Goal: Task Accomplishment & Management: Manage account settings

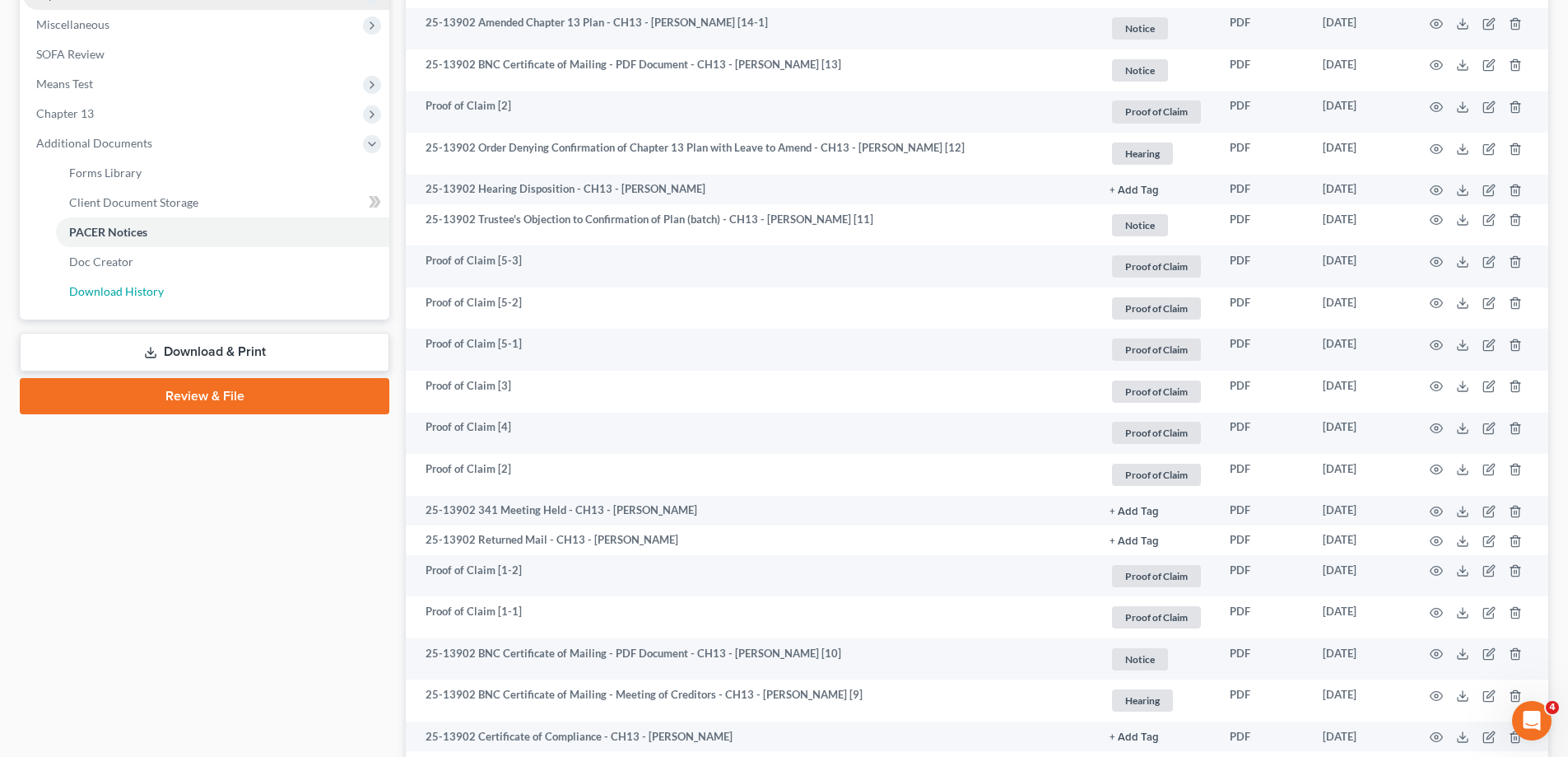
drag, startPoint x: 157, startPoint y: 290, endPoint x: 157, endPoint y: 267, distance: 23.0
click at [157, 290] on span "Download History" at bounding box center [116, 291] width 95 height 14
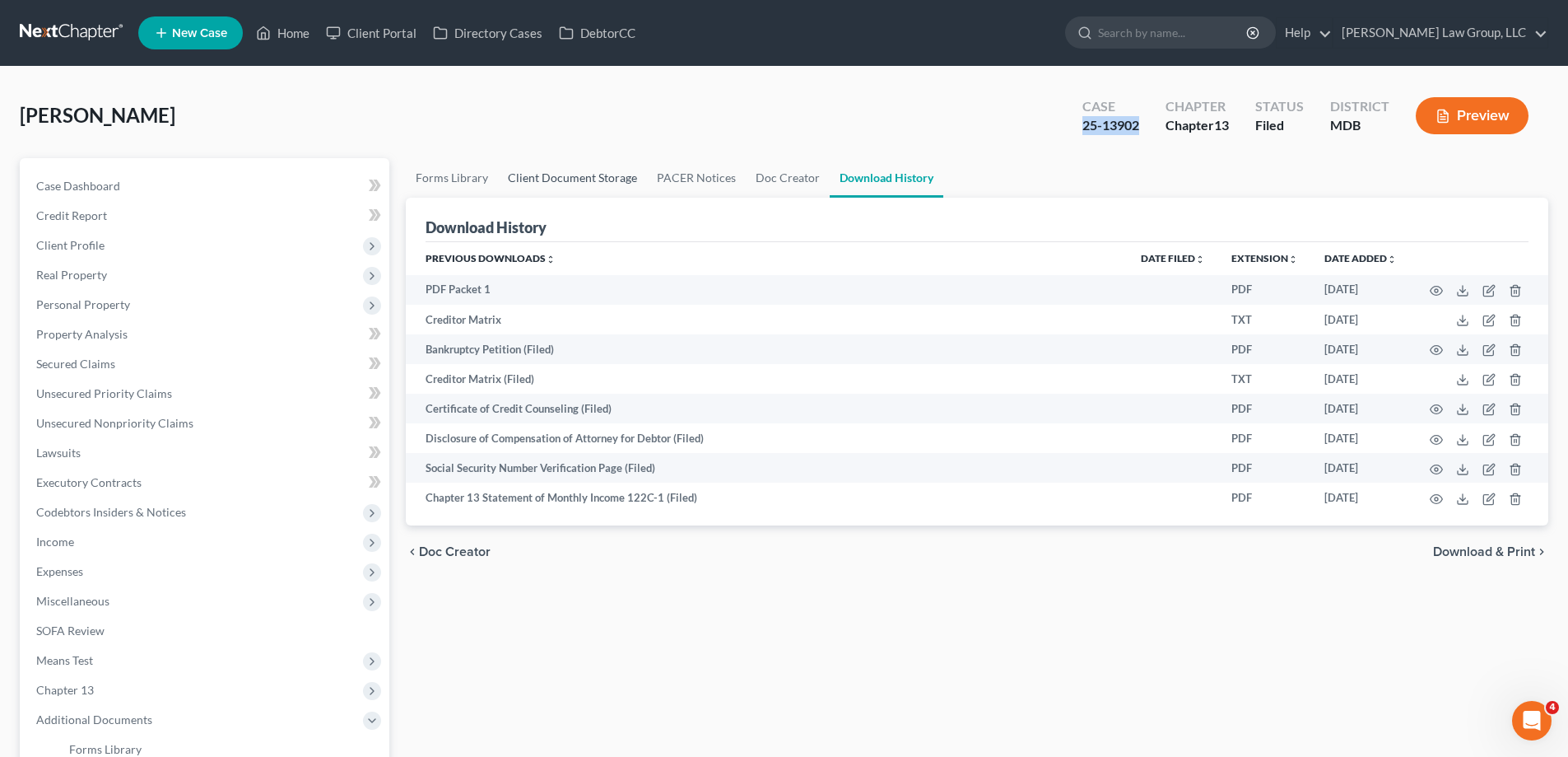
click at [612, 184] on link "Client Document Storage" at bounding box center [572, 178] width 149 height 39
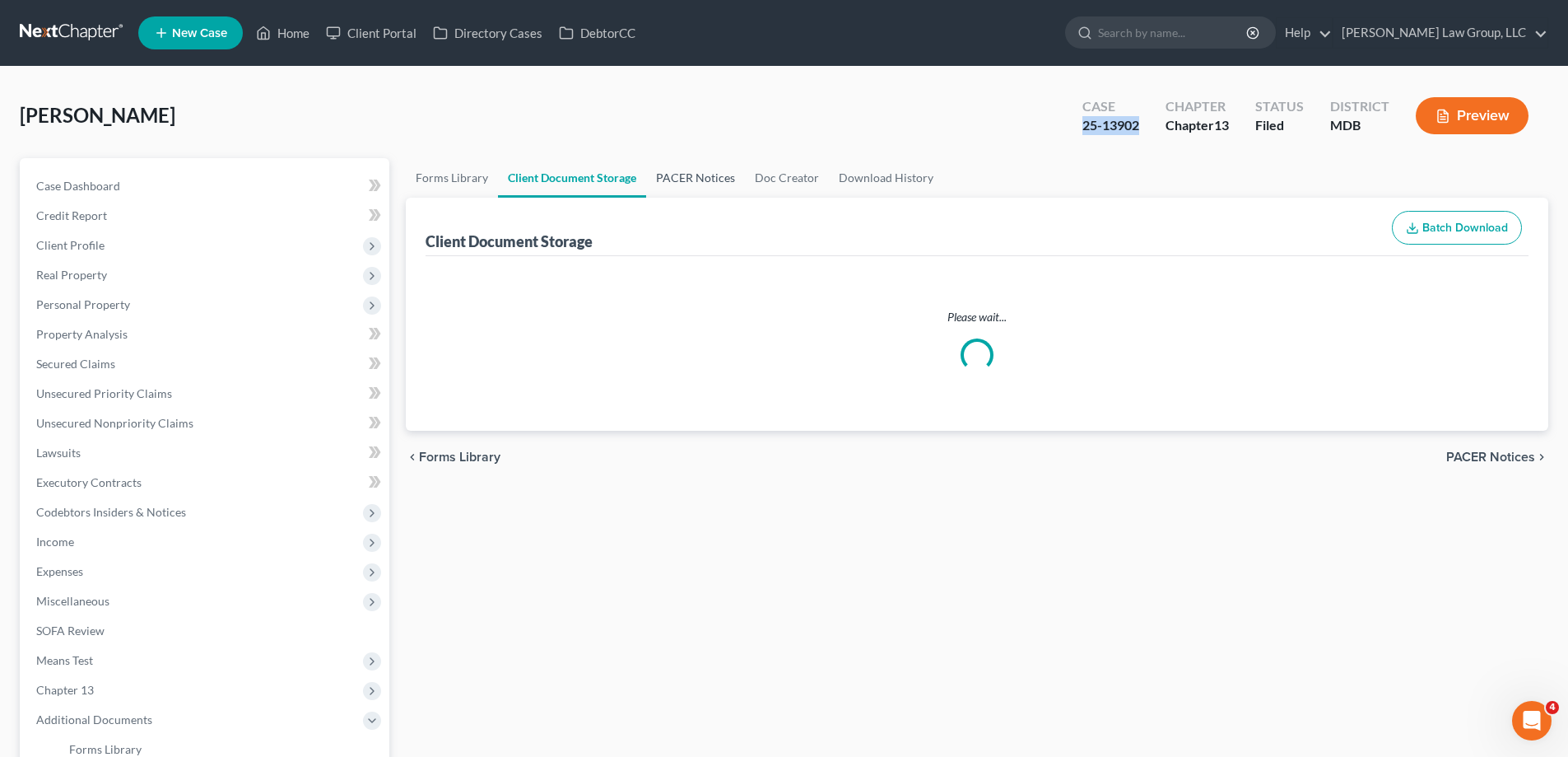
select select "14"
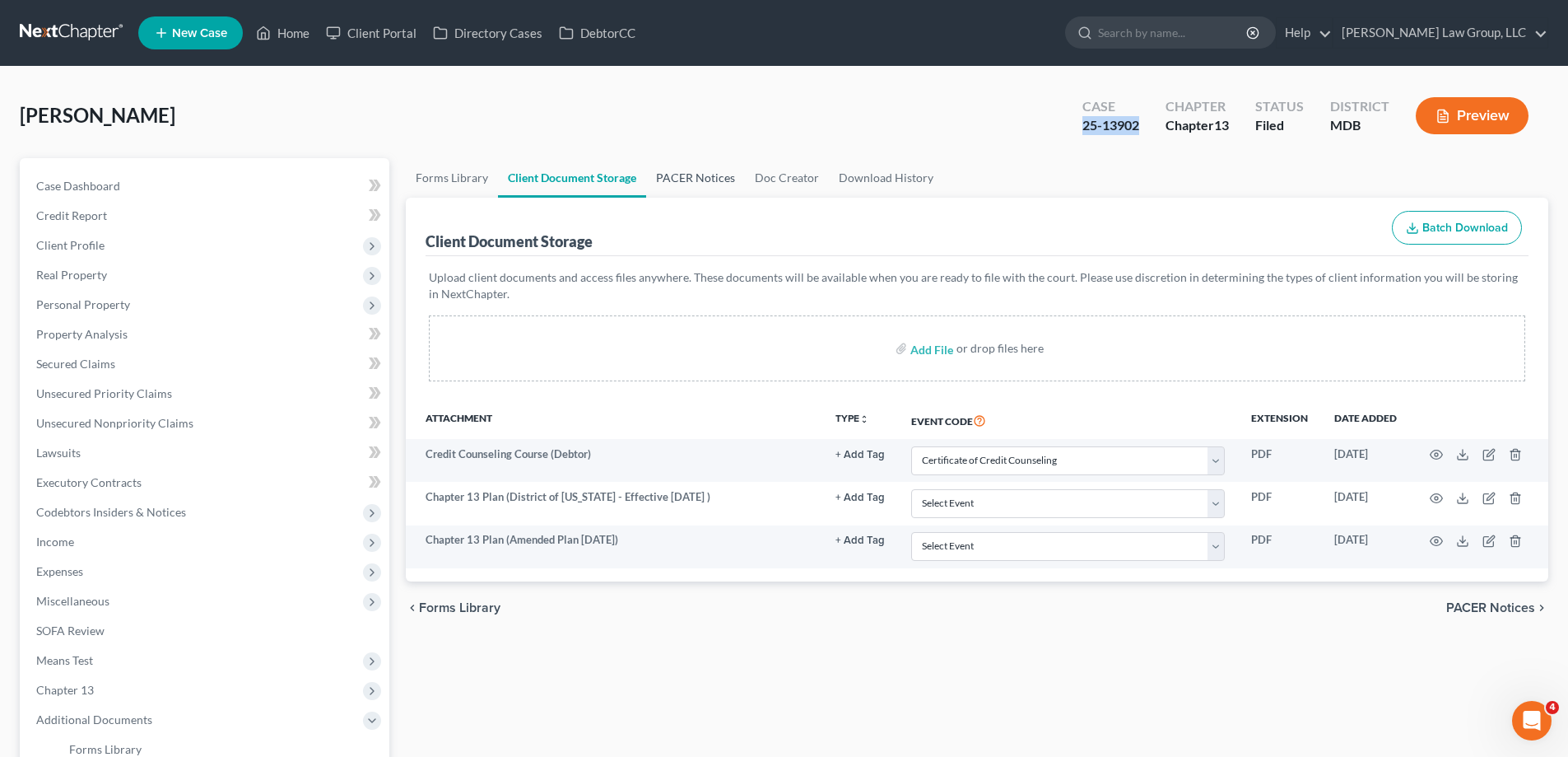
click at [723, 183] on link "PACER Notices" at bounding box center [696, 178] width 99 height 39
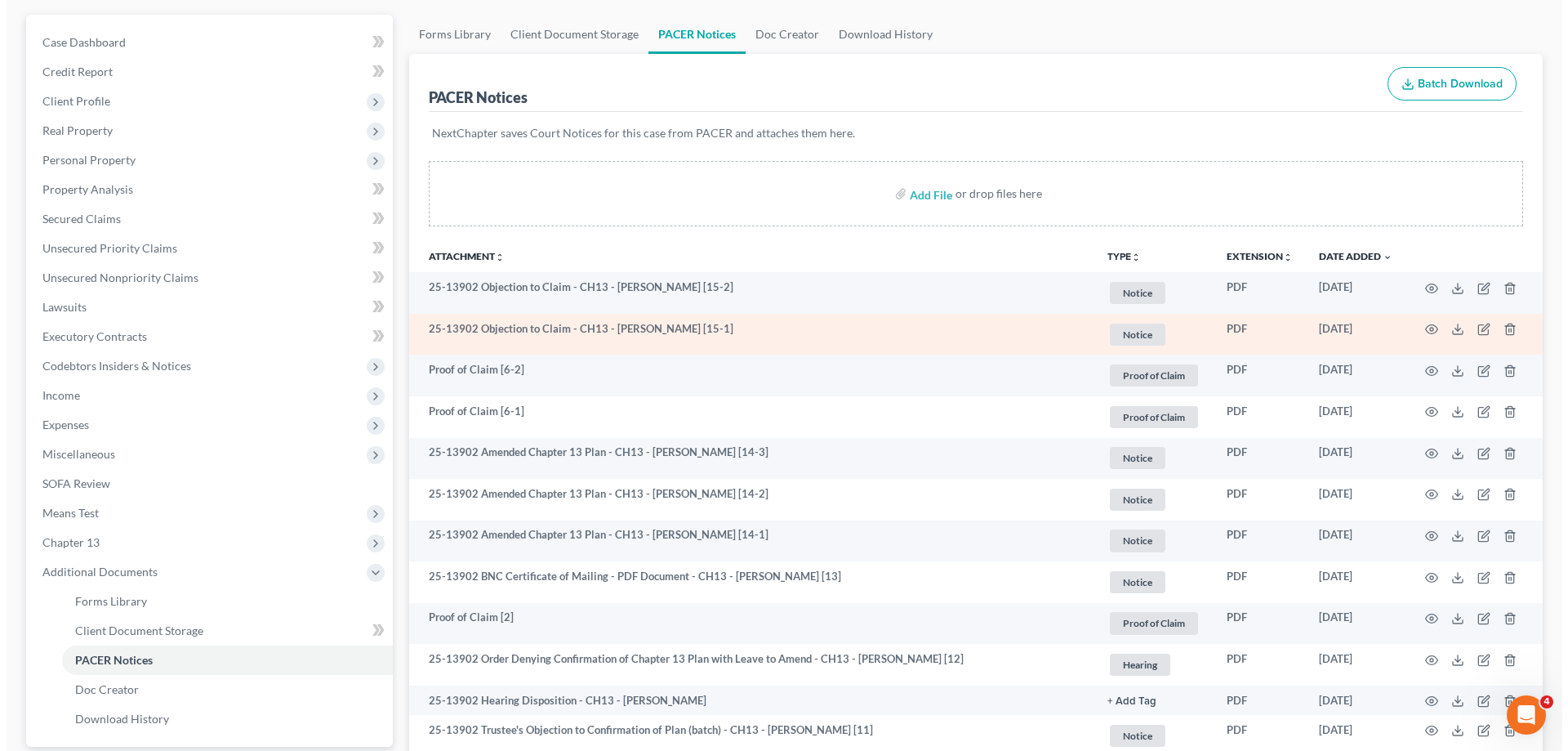
scroll to position [327, 0]
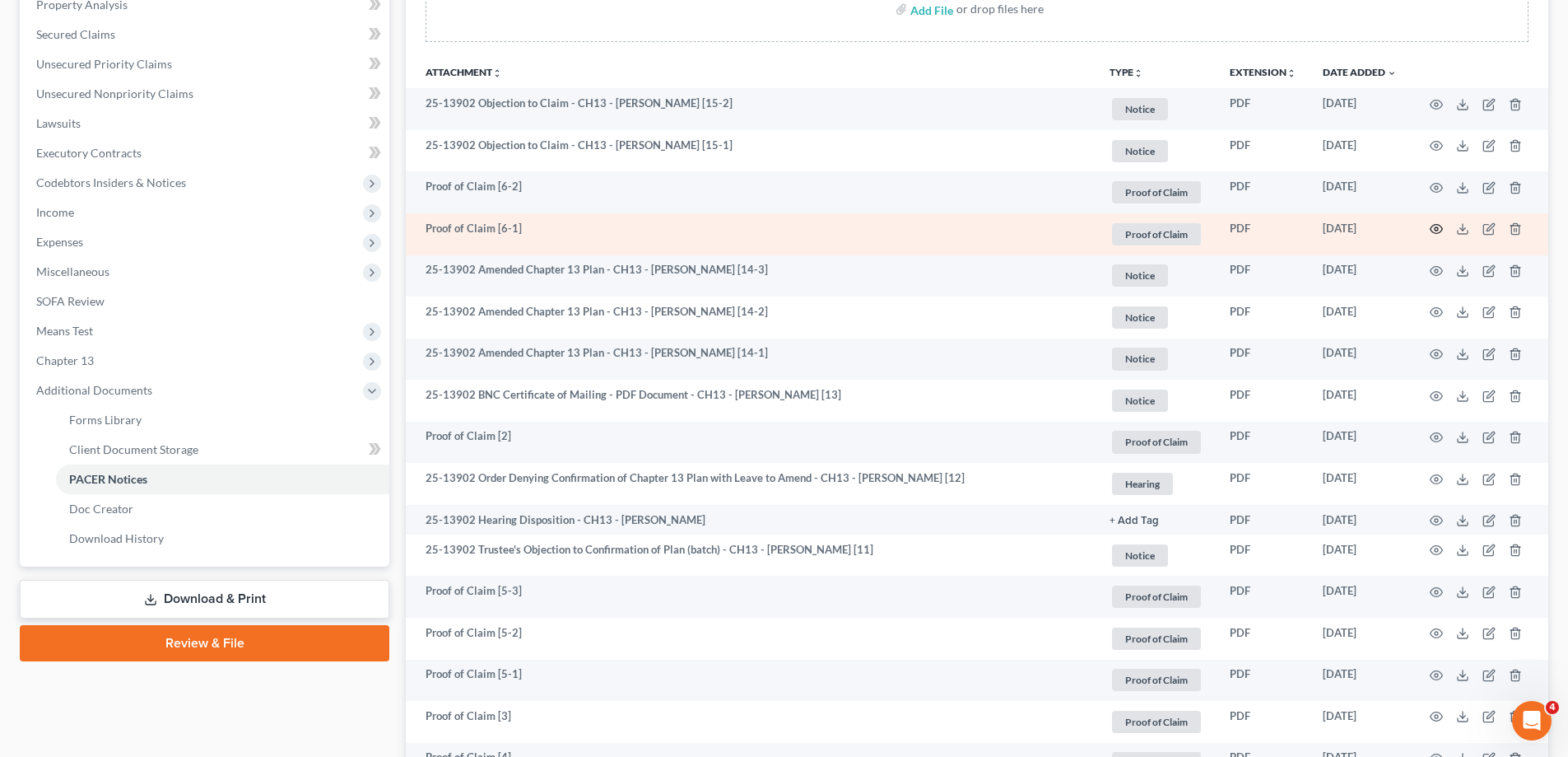
click at [1442, 226] on icon "button" at bounding box center [1436, 228] width 13 height 13
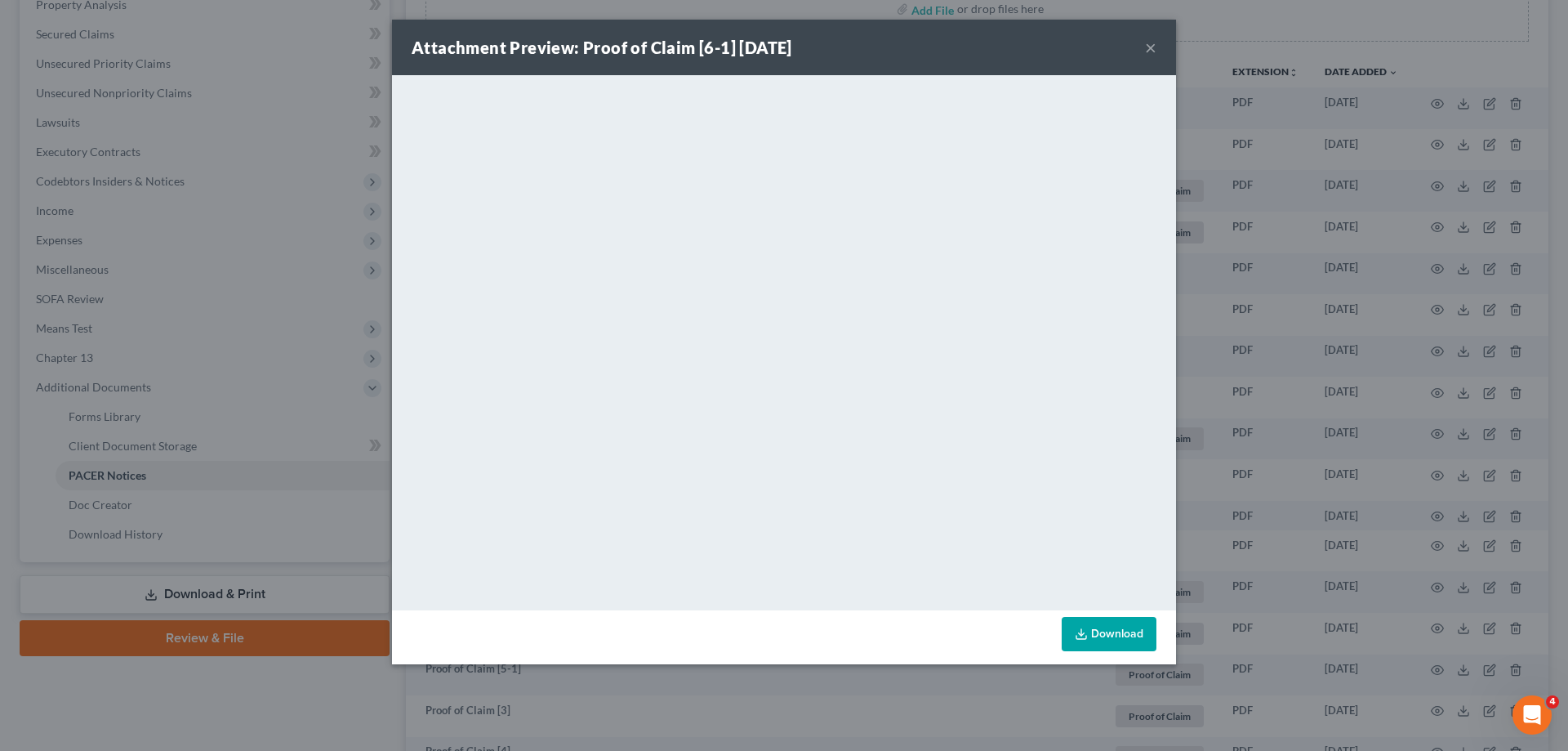
click at [1150, 48] on button "×" at bounding box center [1150, 47] width 11 height 19
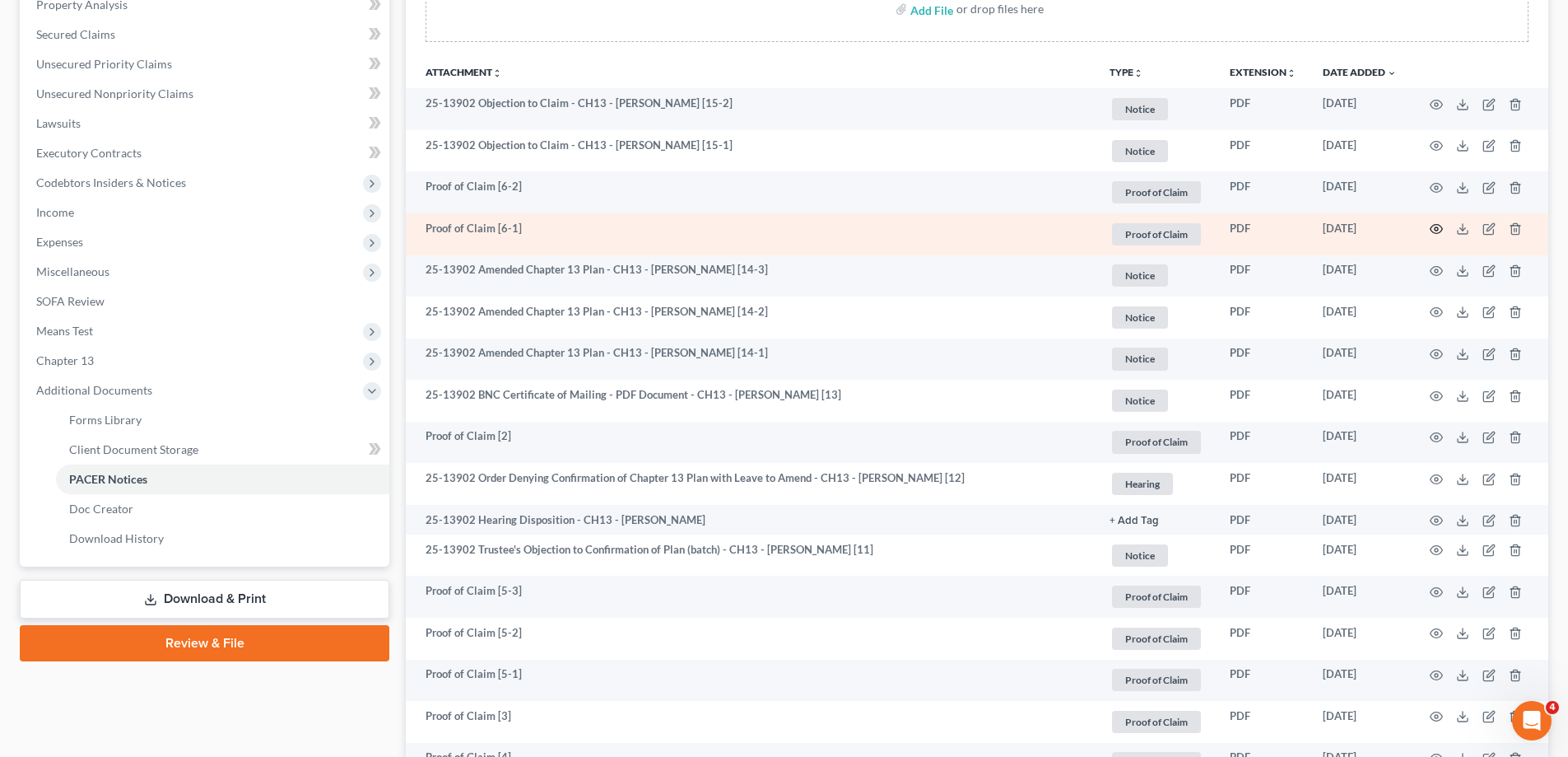
click at [1434, 229] on icon "button" at bounding box center [1436, 228] width 13 height 13
